Goal: Information Seeking & Learning: Learn about a topic

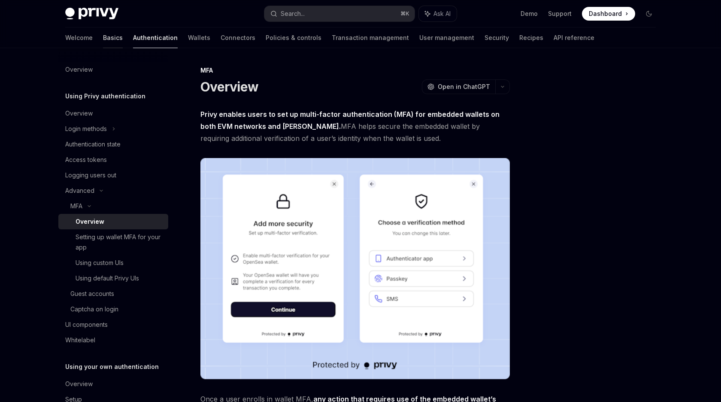
click at [103, 35] on link "Basics" at bounding box center [113, 37] width 20 height 21
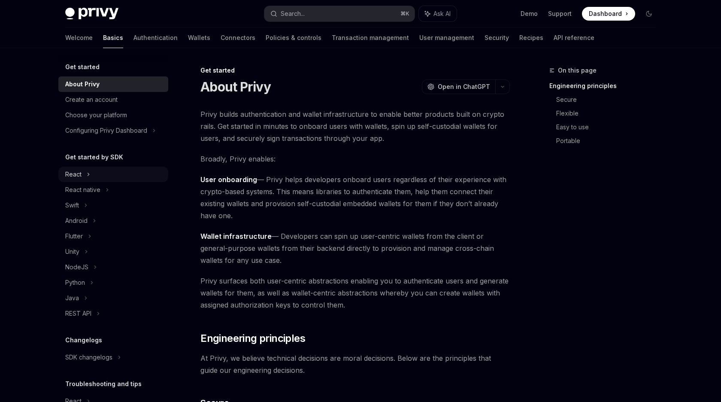
click at [83, 176] on div "React" at bounding box center [113, 174] width 110 height 15
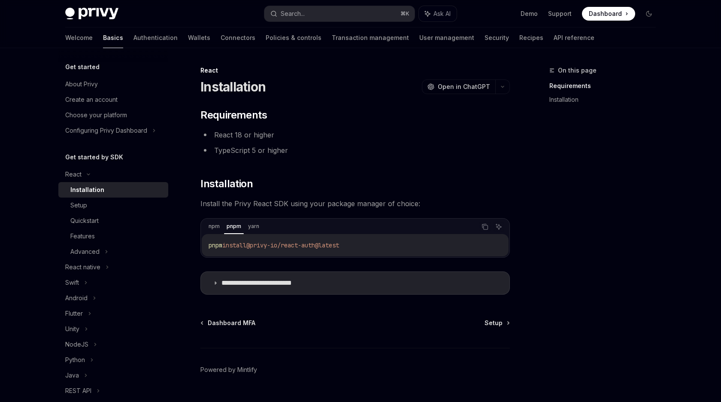
scroll to position [20, 0]
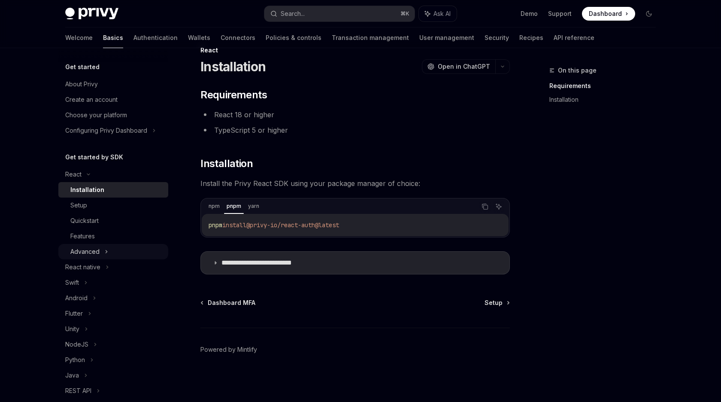
click at [99, 251] on div "Advanced" at bounding box center [84, 251] width 29 height 10
type textarea "*"
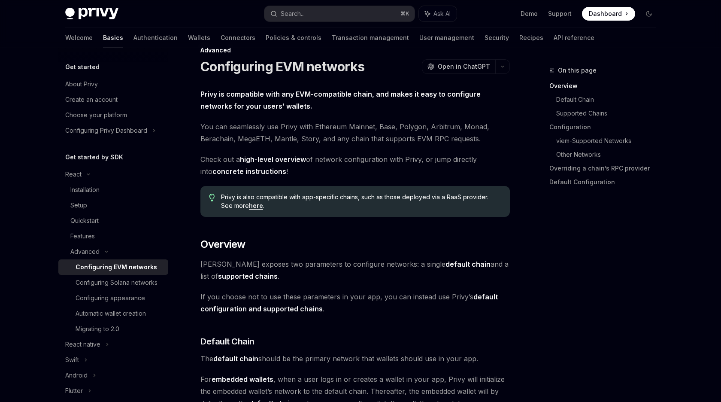
click at [268, 267] on span "[PERSON_NAME] exposes two parameters to configure networks: a single default ch…" at bounding box center [356, 270] width 310 height 24
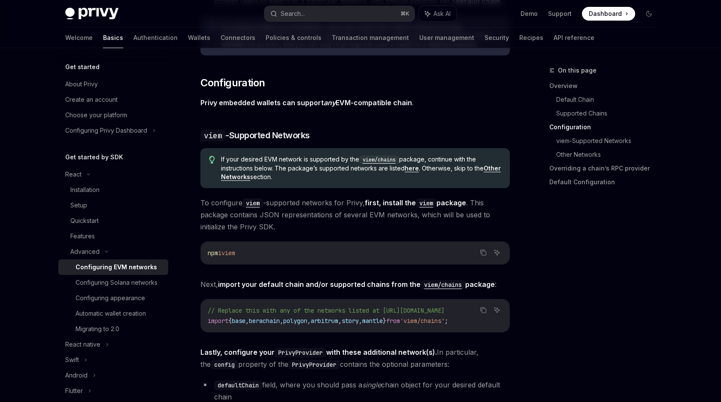
scroll to position [840, 0]
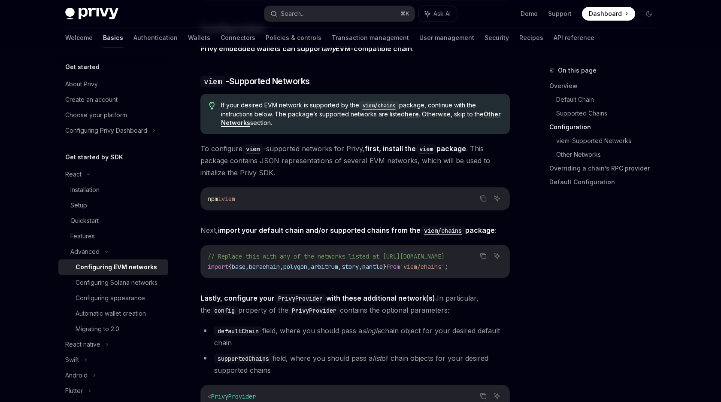
click at [268, 267] on span "berachain" at bounding box center [264, 267] width 31 height 8
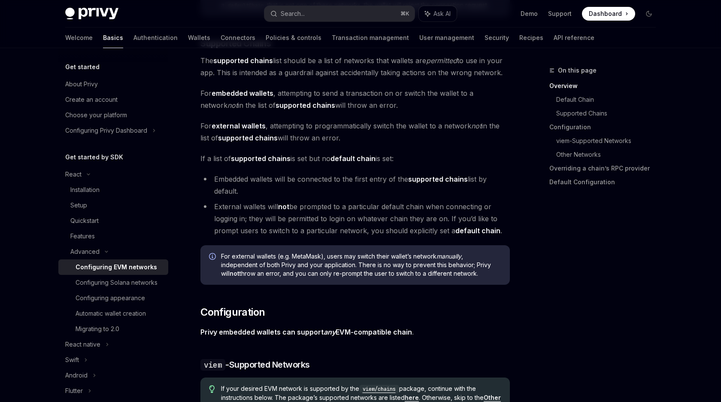
scroll to position [268, 0]
